Goal: Complete application form: Complete application form

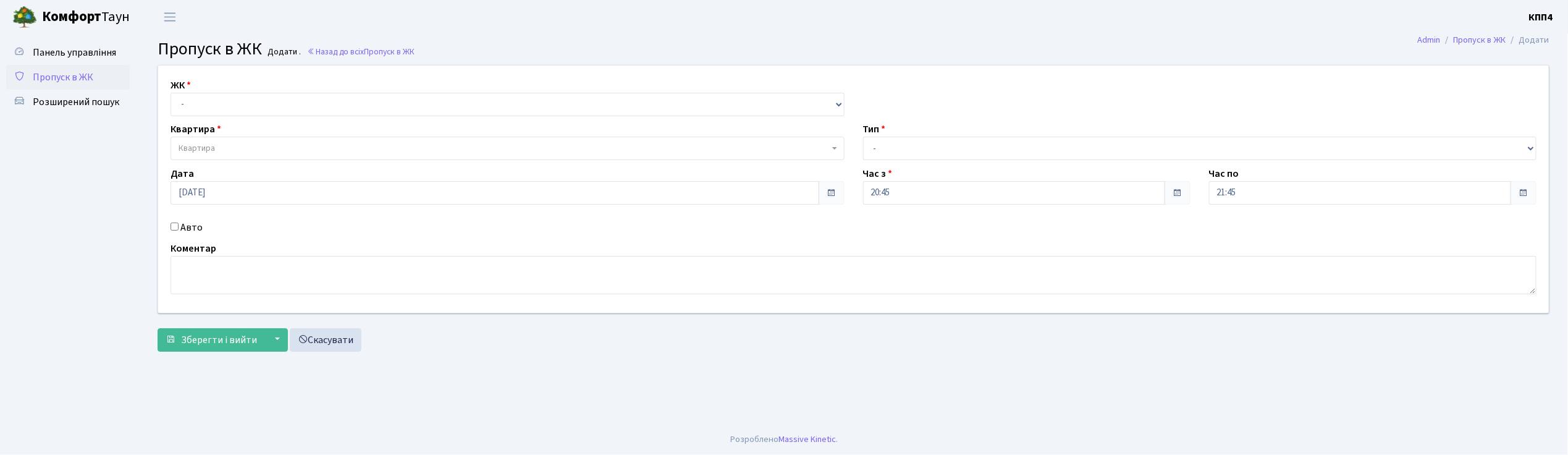
click at [177, 228] on input "Авто" at bounding box center [175, 227] width 8 height 8
checkbox input "true"
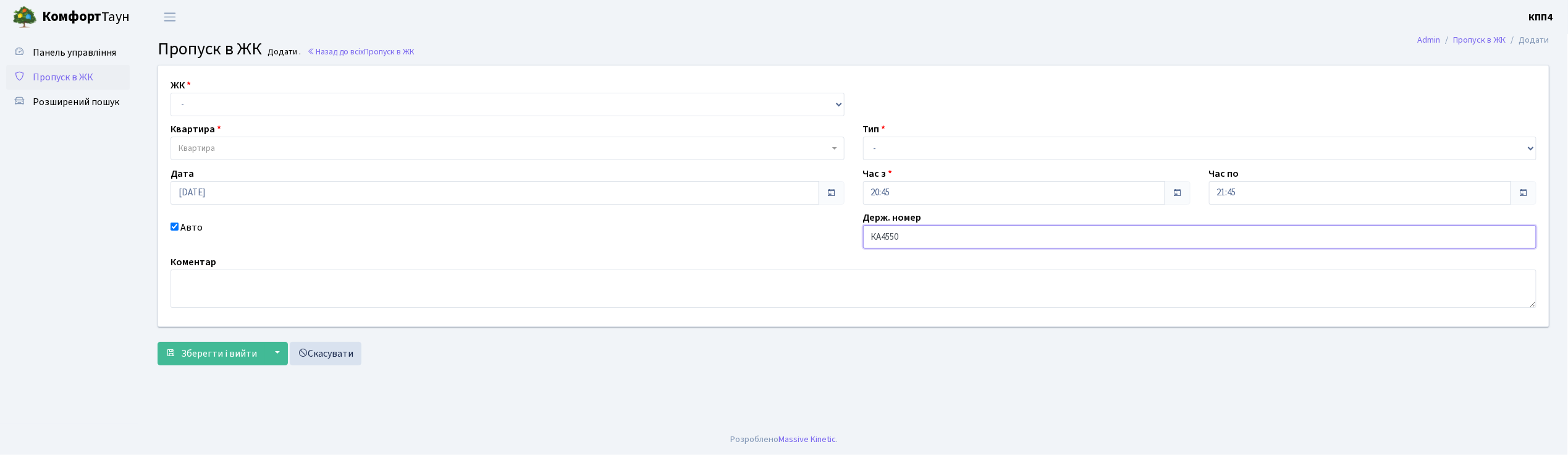
type input "КА4550ІС"
click at [259, 105] on select "- КТ, вул. Регенераторна, 4 КТ2, просп. Соборності, 17 КТ3, вул. Березнева, 16 …" at bounding box center [508, 105] width 674 height 24
select select "271"
click at [171, 93] on select "- КТ, вул. Регенераторна, 4 КТ2, просп. Соборності, 17 КТ3, вул. Березнева, 16 …" at bounding box center [508, 105] width 674 height 24
select select
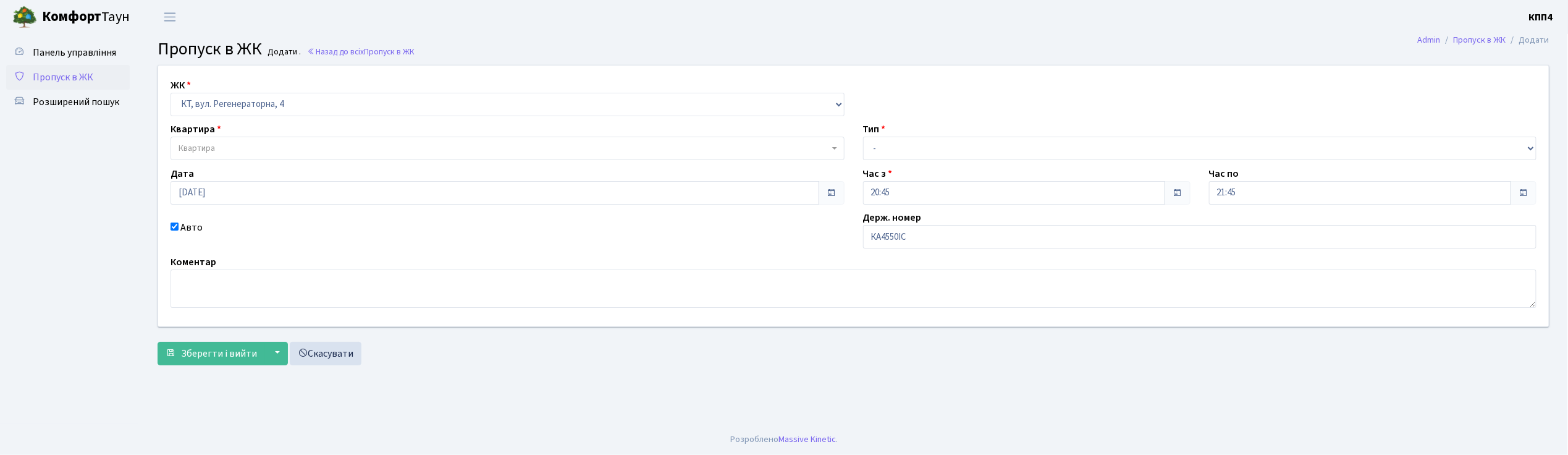
click at [268, 146] on span "Квартира" at bounding box center [504, 148] width 650 height 12
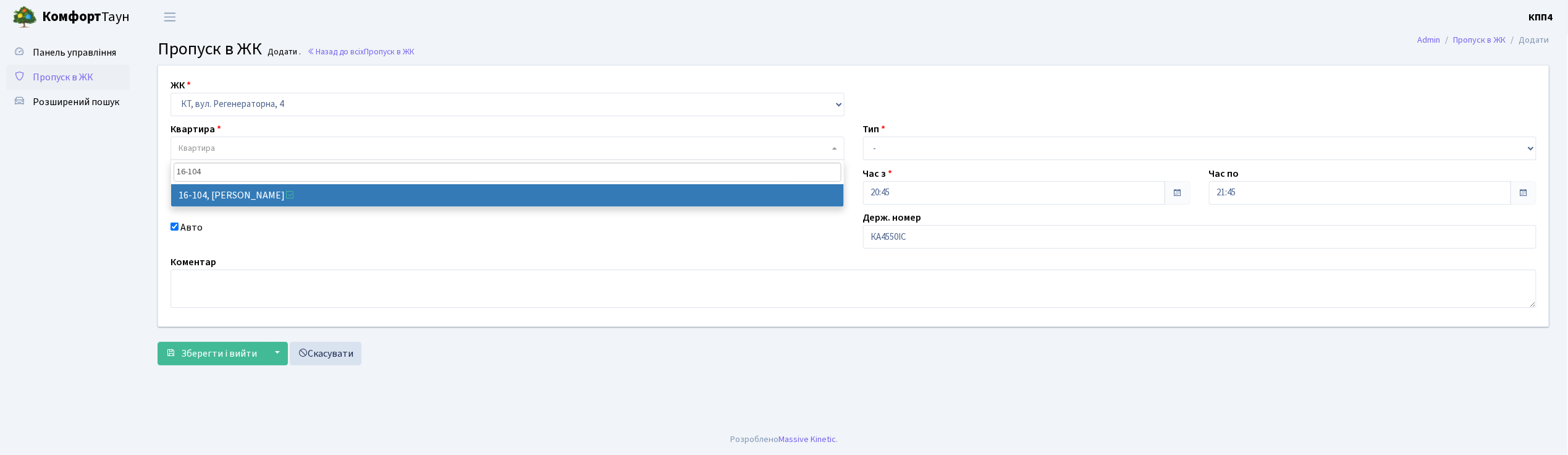
type input "16-104"
select select "8665"
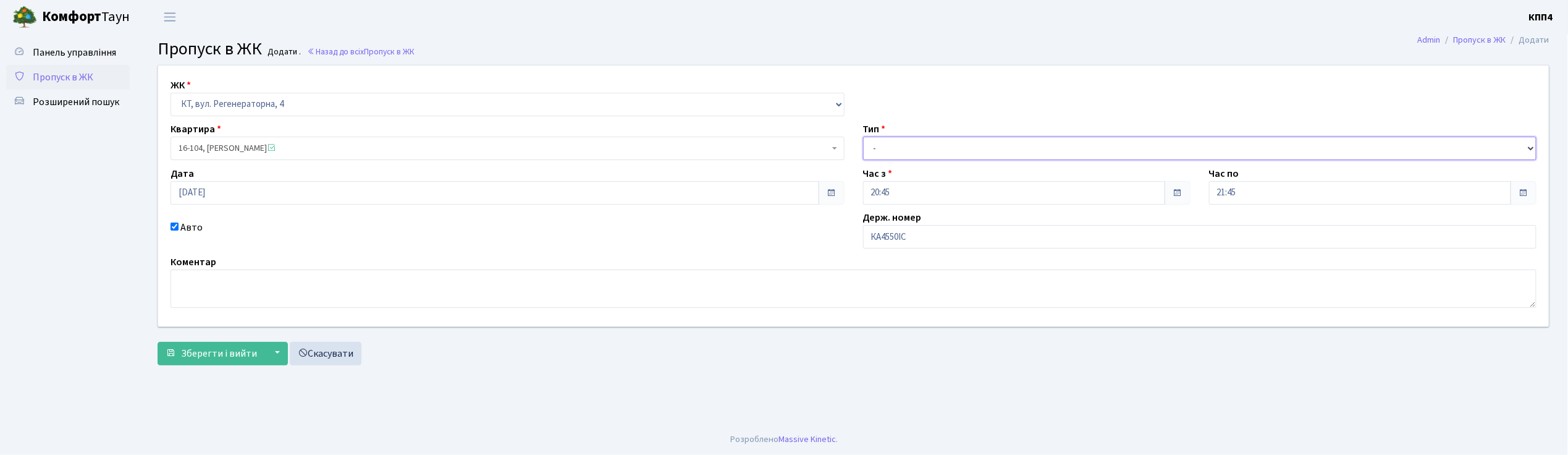
click at [907, 144] on select "- Доставка Таксі Гості Сервіс" at bounding box center [1200, 149] width 674 height 24
select select "3"
click at [863, 137] on select "- Доставка Таксі Гості Сервіс" at bounding box center [1200, 149] width 674 height 24
click at [206, 352] on span "Зберегти і вийти" at bounding box center [218, 353] width 76 height 14
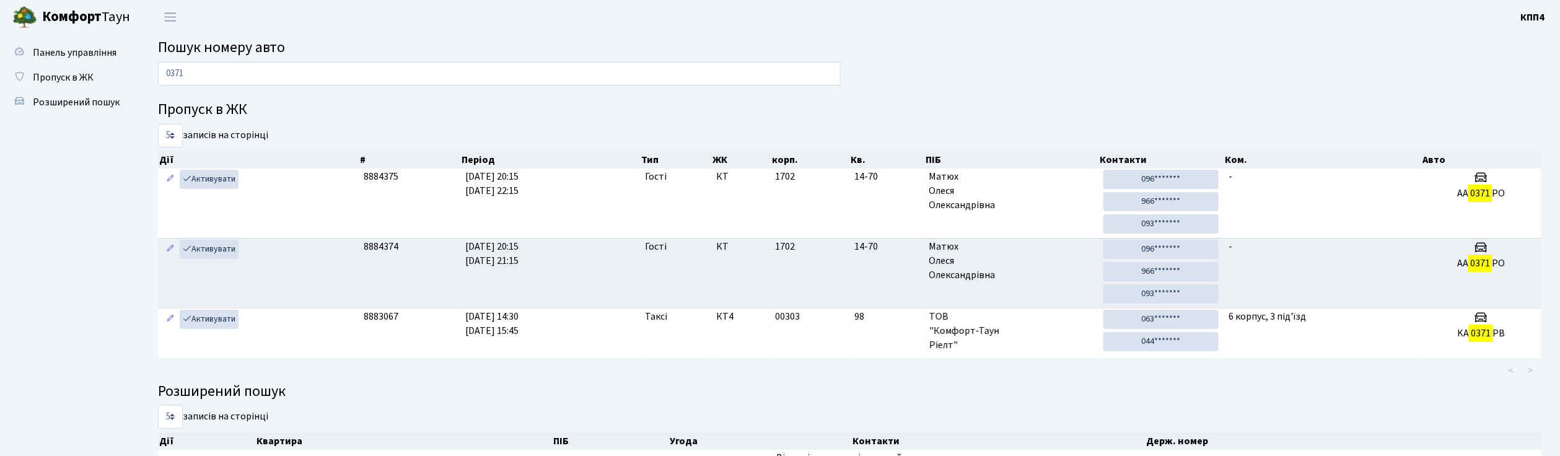
click at [216, 71] on input "0371" at bounding box center [499, 74] width 683 height 24
type input "0"
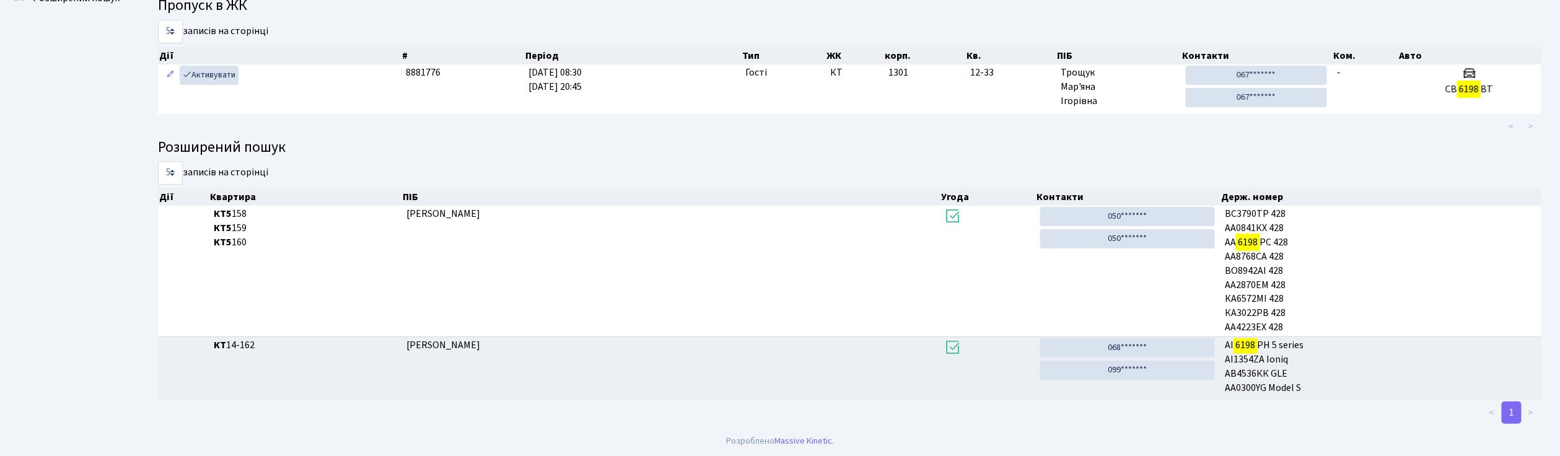
scroll to position [67, 0]
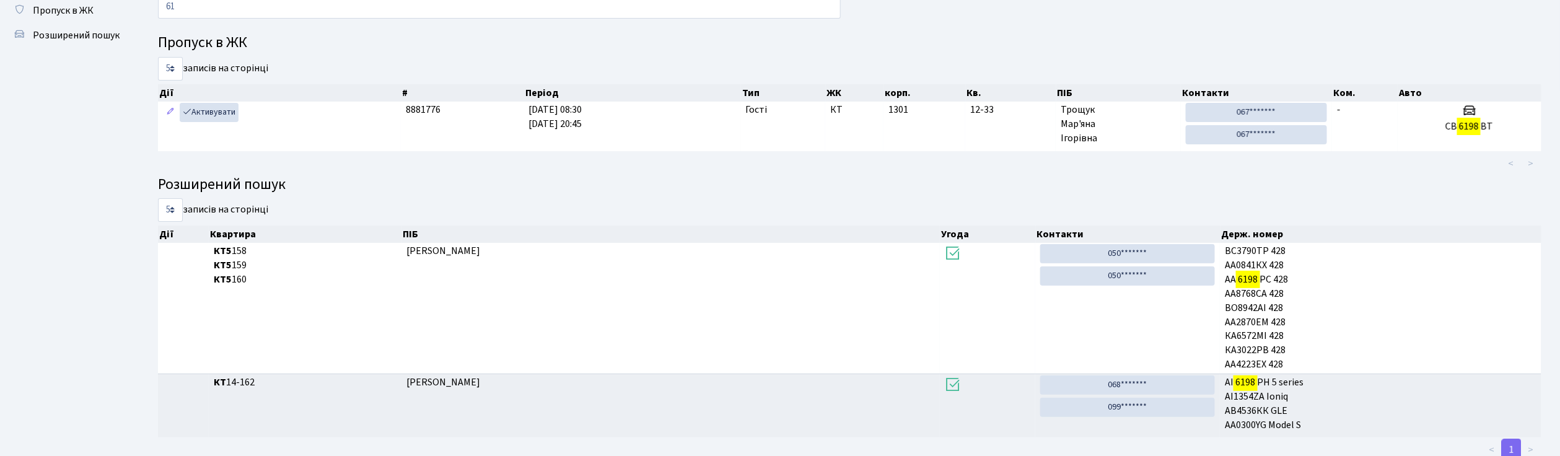
type input "6"
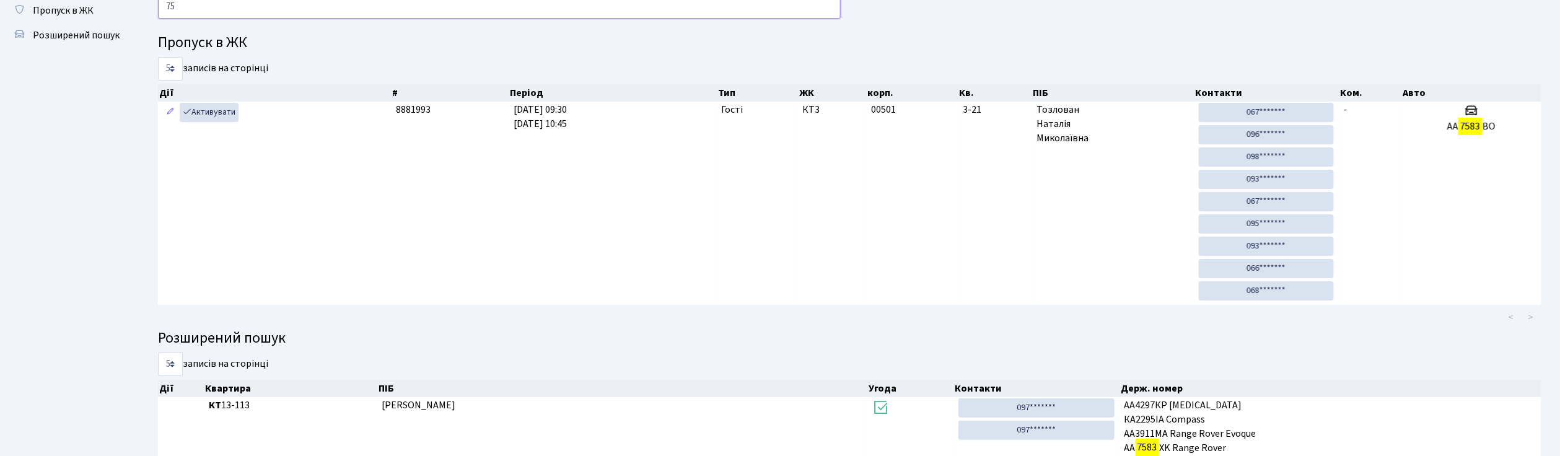
type input "7"
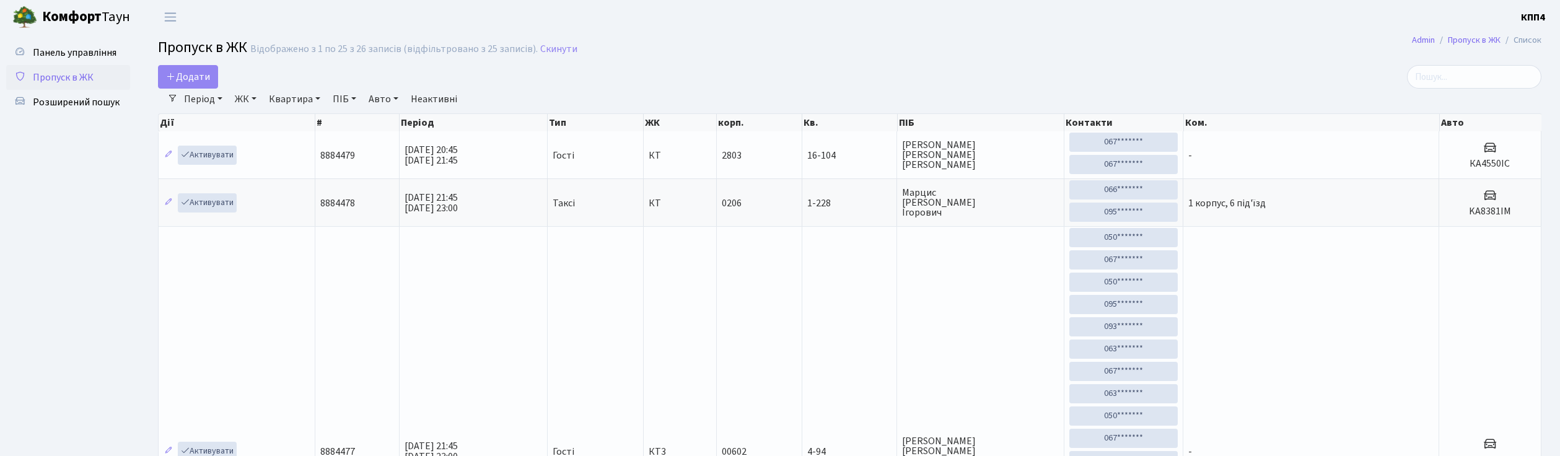
select select "25"
click at [209, 73] on span "Додати" at bounding box center [188, 77] width 44 height 14
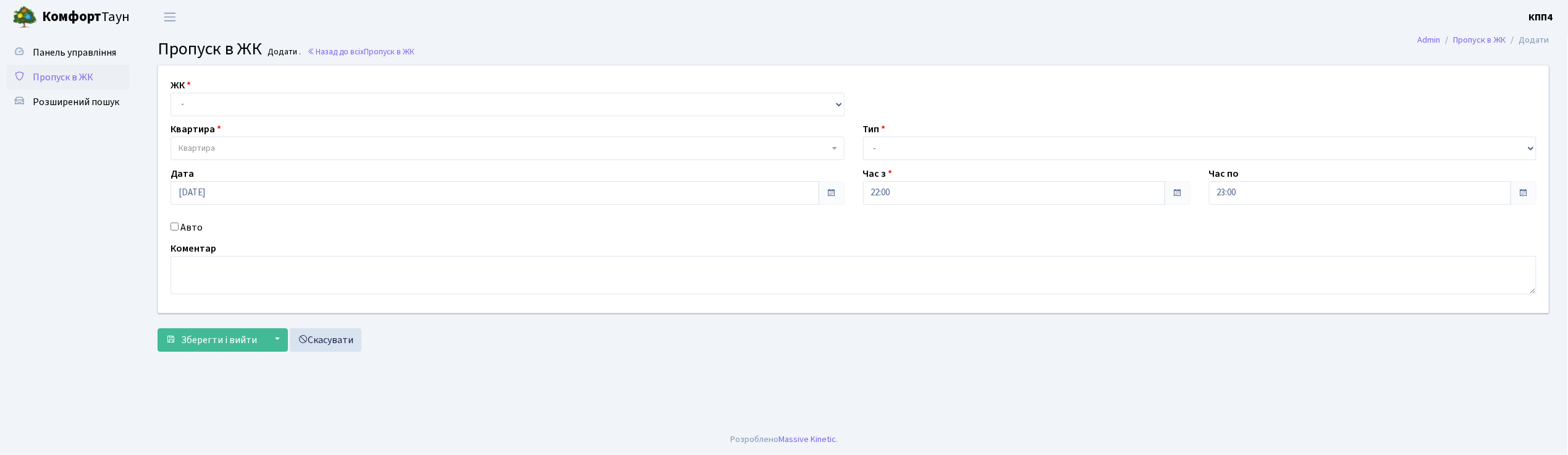
click at [74, 72] on span "Пропуск в ЖК" at bounding box center [63, 78] width 61 height 14
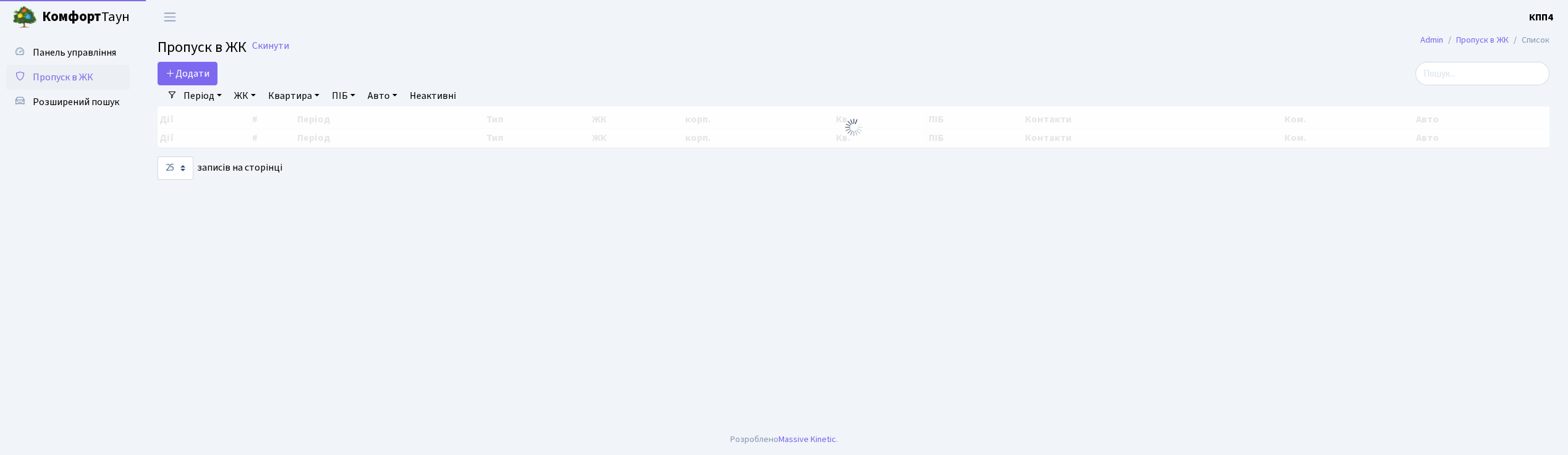
select select "25"
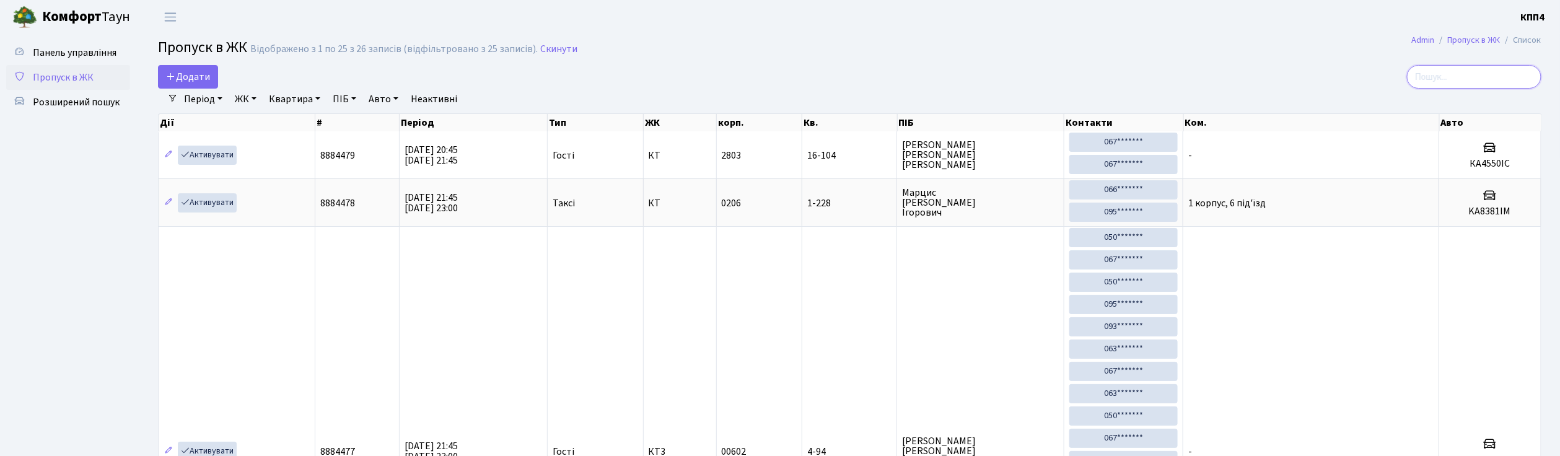
click at [1467, 77] on input "search" at bounding box center [1474, 77] width 134 height 24
